Goal: Information Seeking & Learning: Check status

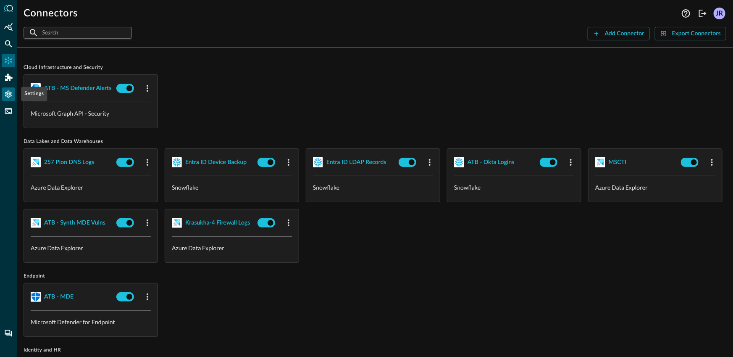
click at [8, 98] on icon "Settings" at bounding box center [8, 94] width 8 height 8
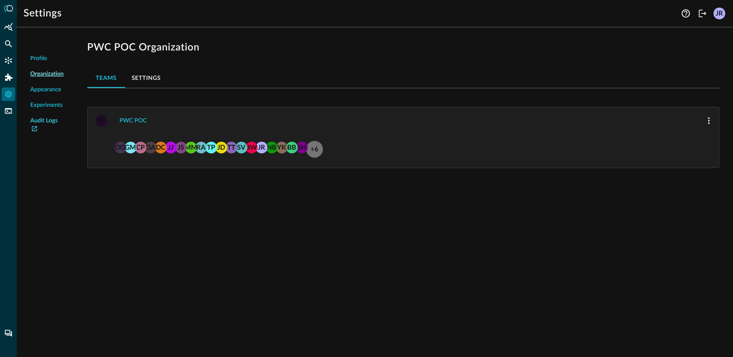
click at [54, 123] on link "Audit Logs" at bounding box center [47, 125] width 34 height 18
click at [701, 18] on icon "Logout" at bounding box center [703, 13] width 10 height 10
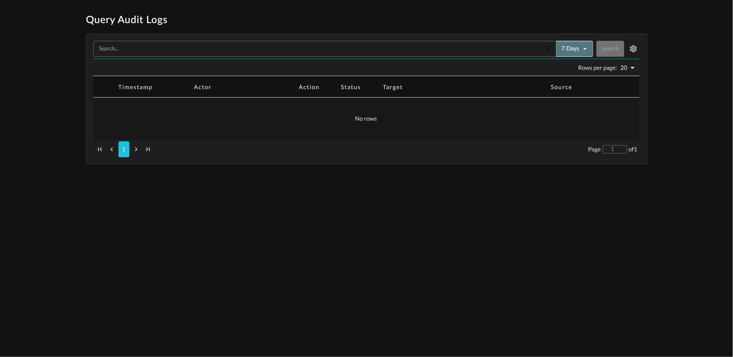
click at [566, 50] on button "7 days" at bounding box center [574, 49] width 37 height 16
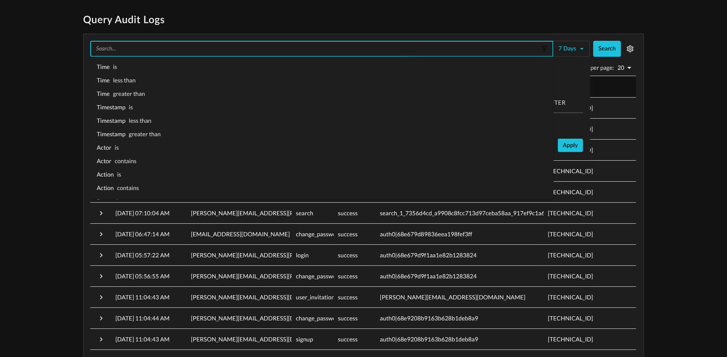
click at [367, 49] on input "text" at bounding box center [316, 49] width 446 height 8
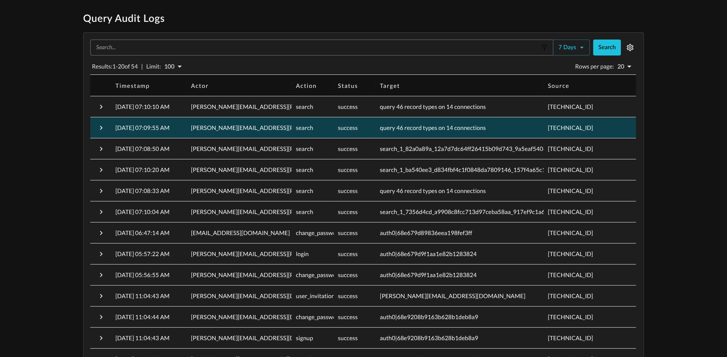
scroll to position [3, 0]
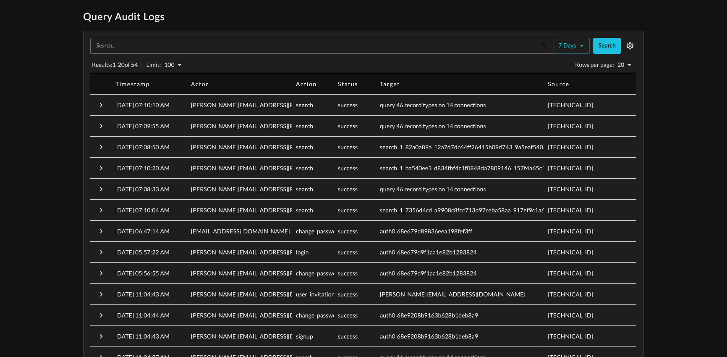
click at [43, 8] on html "Query Audit Logs ​ 7 days Search Results: 1 - 20 of 54 | Limit: 100 100 Rows pe…" at bounding box center [363, 275] width 727 height 556
